Goal: Task Accomplishment & Management: Manage account settings

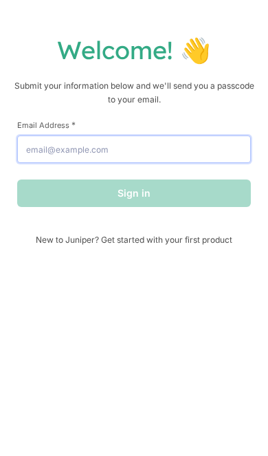
click at [25, 143] on input "Email Address *" at bounding box center [134, 149] width 234 height 28
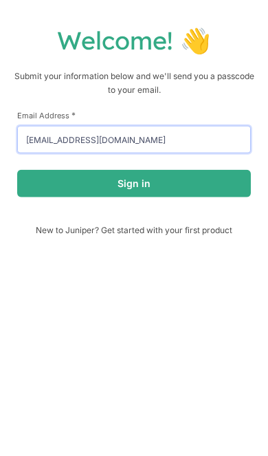
type input "[EMAIL_ADDRESS][DOMAIN_NAME]"
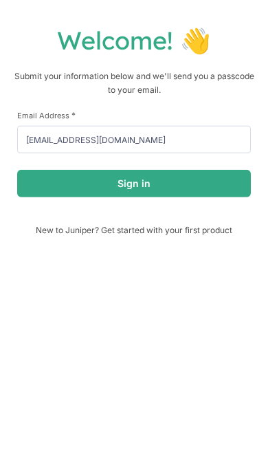
click at [206, 192] on button "Sign in" at bounding box center [134, 193] width 234 height 28
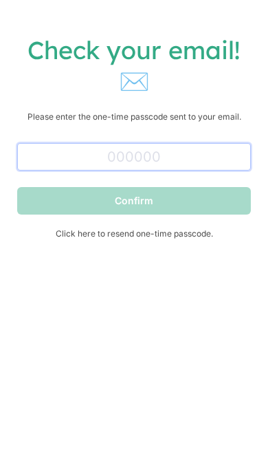
click at [206, 155] on input "text" at bounding box center [134, 157] width 234 height 28
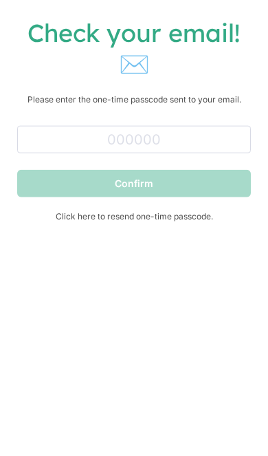
click at [199, 228] on span "Click here to resend one-time passcode." at bounding box center [134, 233] width 234 height 10
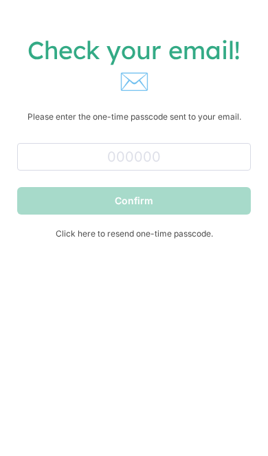
click at [49, 183] on form "Confirm Click here to resend one-time passcode." at bounding box center [134, 188] width 234 height 101
click at [49, 182] on form "Confirm Click here to resend one-time passcode." at bounding box center [134, 188] width 234 height 101
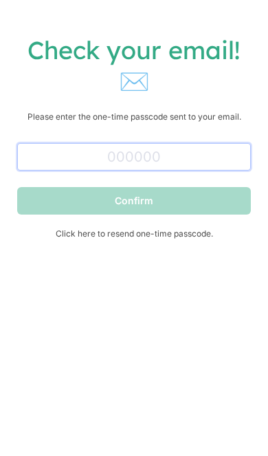
click at [107, 153] on input "text" at bounding box center [134, 157] width 234 height 28
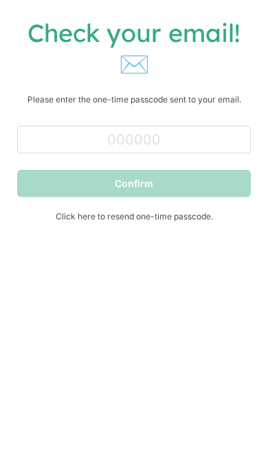
click at [195, 237] on div "Confirm Click here to resend one-time passcode." at bounding box center [134, 202] width 234 height 129
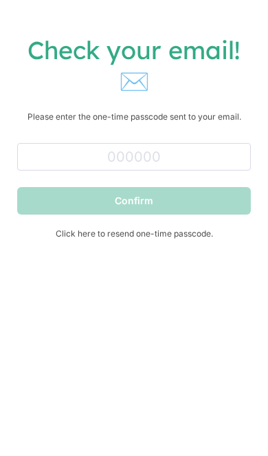
click at [211, 237] on span "Click here to resend one-time passcode." at bounding box center [134, 233] width 234 height 10
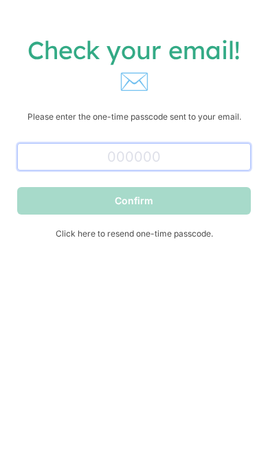
click at [238, 155] on input "text" at bounding box center [134, 157] width 234 height 28
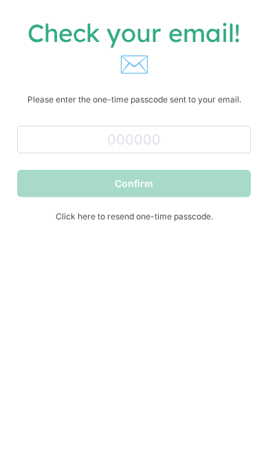
click at [173, 228] on span "Click here to resend one-time passcode." at bounding box center [134, 233] width 234 height 10
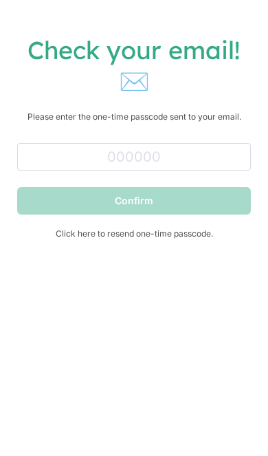
click at [90, 238] on span "Click here to resend one-time passcode." at bounding box center [134, 233] width 234 height 10
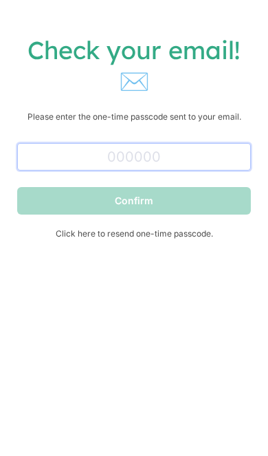
click at [47, 153] on input "text" at bounding box center [134, 157] width 234 height 28
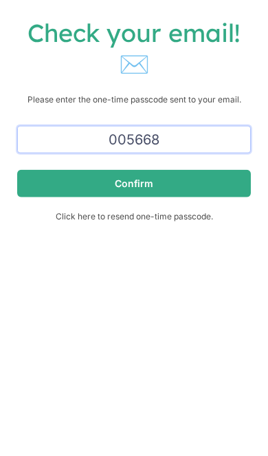
type input "005668"
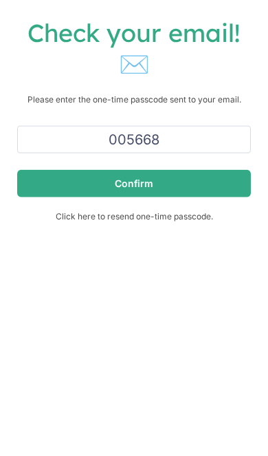
click at [43, 187] on button "Confirm" at bounding box center [134, 201] width 234 height 28
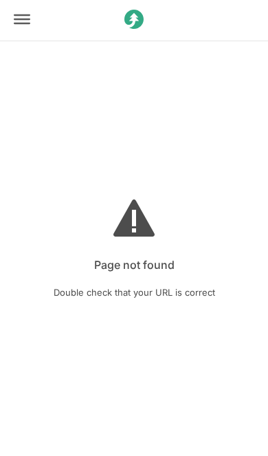
click at [20, 9] on div at bounding box center [21, 21] width 41 height 44
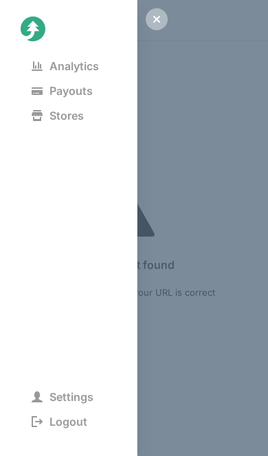
click at [52, 96] on span "Payouts" at bounding box center [62, 90] width 83 height 19
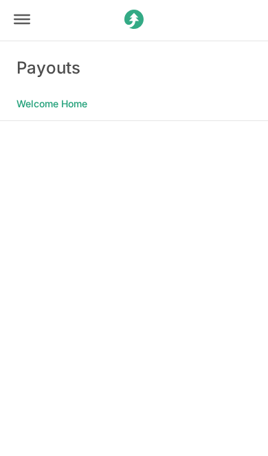
click at [18, 23] on icon at bounding box center [22, 19] width 17 height 10
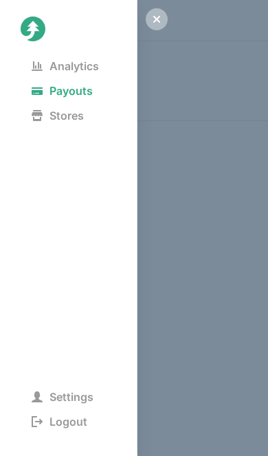
click at [44, 72] on span "Analytics" at bounding box center [65, 65] width 89 height 19
